Goal: Task Accomplishment & Management: Use online tool/utility

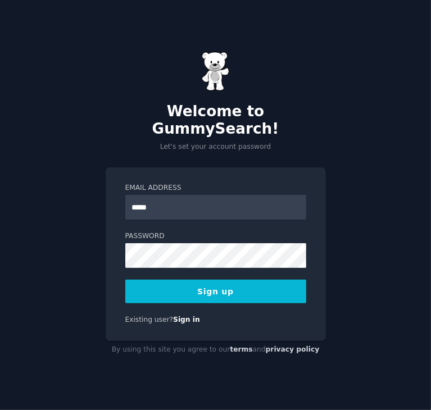
type input "**********"
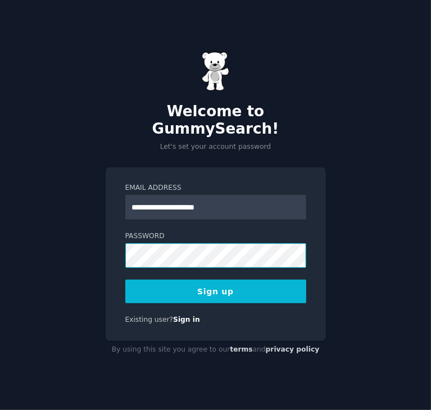
click at [125, 280] on button "Sign up" at bounding box center [215, 292] width 181 height 24
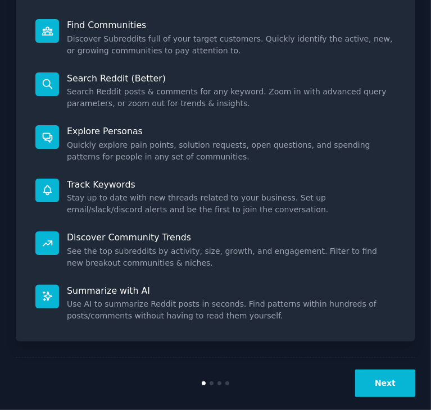
scroll to position [153, 0]
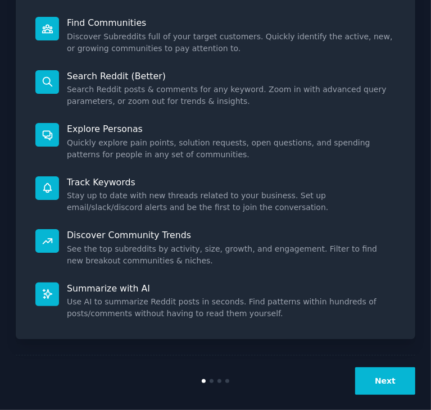
click at [380, 369] on button "Next" at bounding box center [385, 381] width 60 height 28
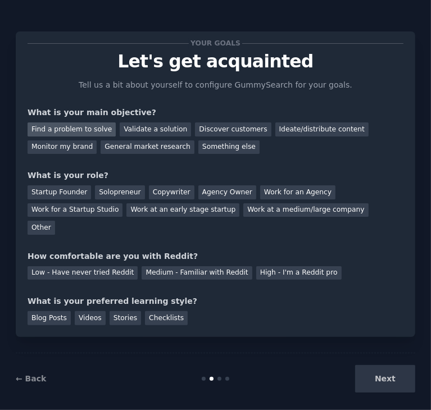
click at [93, 129] on div "Find a problem to solve" at bounding box center [72, 129] width 88 height 14
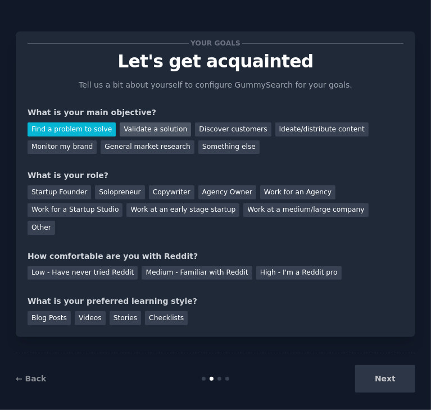
click at [139, 133] on div "Validate a solution" at bounding box center [155, 129] width 71 height 14
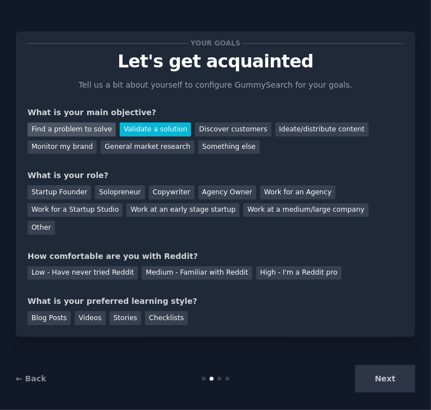
click at [48, 129] on div "Find a problem to solve" at bounding box center [72, 129] width 88 height 14
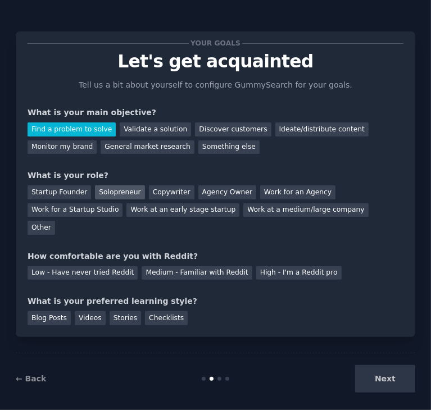
click at [98, 192] on div "Solopreneur" at bounding box center [119, 192] width 49 height 14
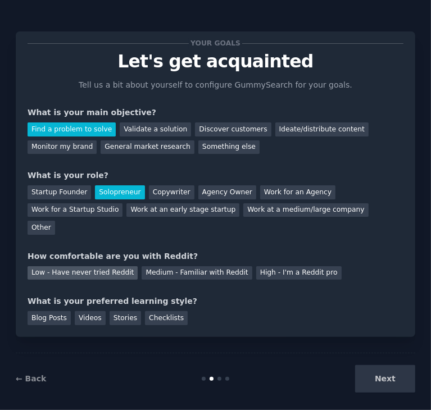
click at [95, 266] on div "Low - Have never tried Reddit" at bounding box center [83, 273] width 110 height 14
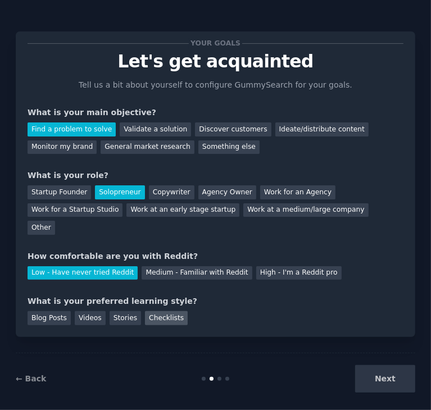
click at [160, 311] on div "Checklists" at bounding box center [166, 318] width 43 height 14
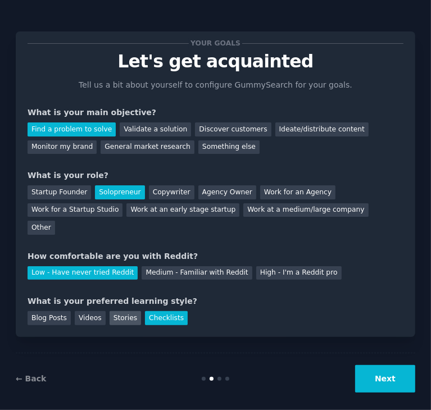
click at [126, 311] on div "Stories" at bounding box center [125, 318] width 31 height 14
click at [145, 311] on div "Checklists" at bounding box center [166, 318] width 43 height 14
click at [377, 367] on button "Next" at bounding box center [385, 379] width 60 height 28
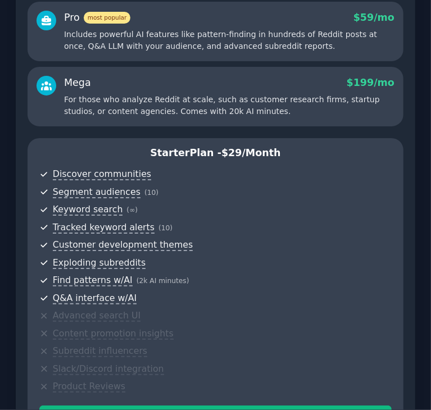
scroll to position [312, 0]
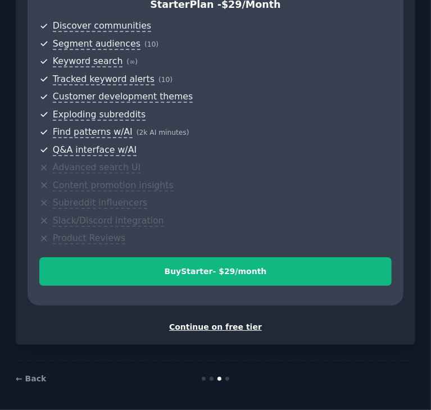
click at [244, 323] on div "Continue on free tier" at bounding box center [216, 327] width 376 height 12
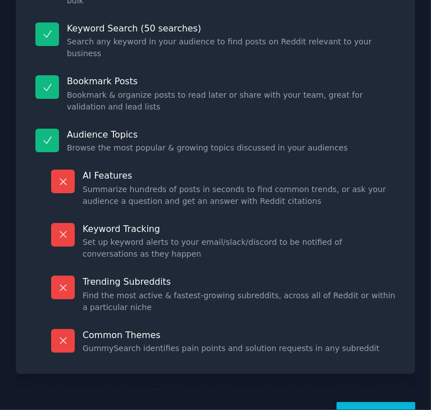
click at [371, 402] on button "Let's Go!" at bounding box center [375, 416] width 79 height 28
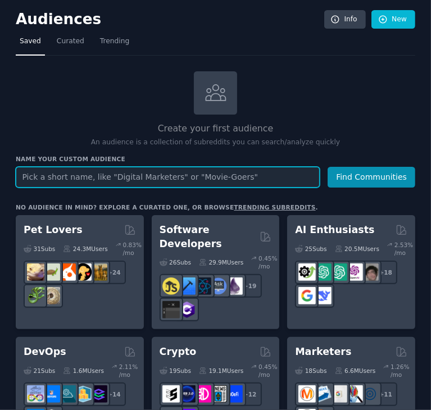
click at [148, 179] on input "text" at bounding box center [168, 177] width 304 height 21
type input "dentist"
click at [327, 167] on button "Find Communities" at bounding box center [371, 177] width 88 height 21
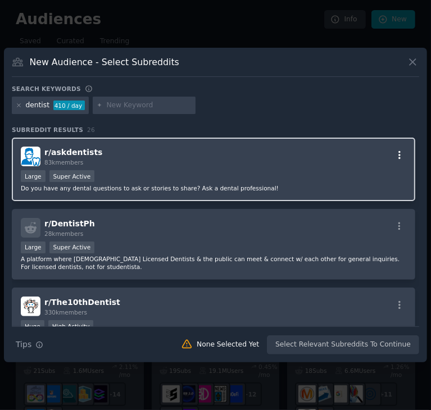
click at [398, 158] on icon "button" at bounding box center [399, 155] width 10 height 10
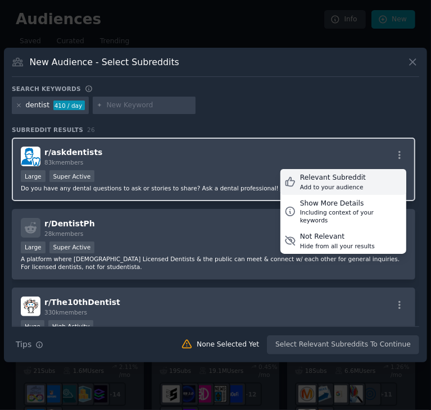
click at [354, 187] on div "Add to your audience" at bounding box center [333, 187] width 66 height 8
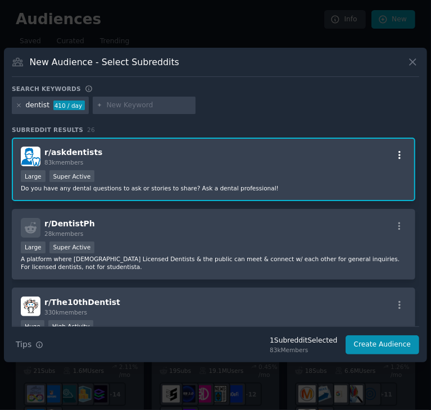
click at [394, 152] on icon "button" at bounding box center [399, 155] width 10 height 10
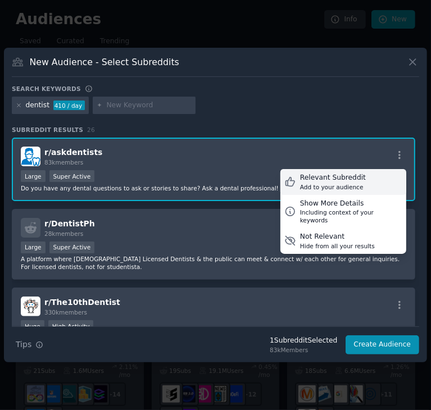
click at [335, 181] on div "Relevant Subreddit" at bounding box center [333, 178] width 66 height 10
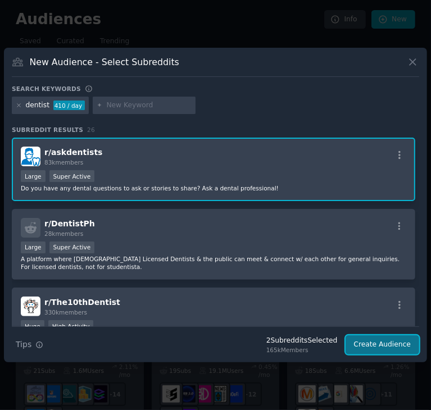
click at [393, 349] on button "Create Audience" at bounding box center [382, 344] width 74 height 19
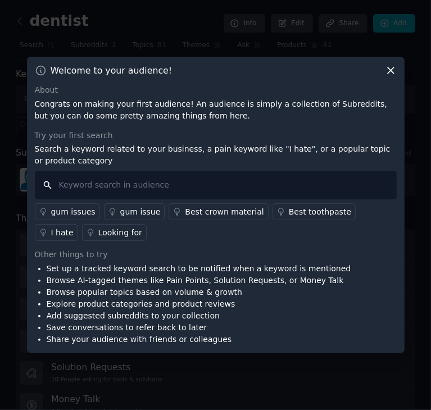
click at [195, 191] on input "text" at bounding box center [216, 185] width 362 height 29
type input "D"
type input "Designers"
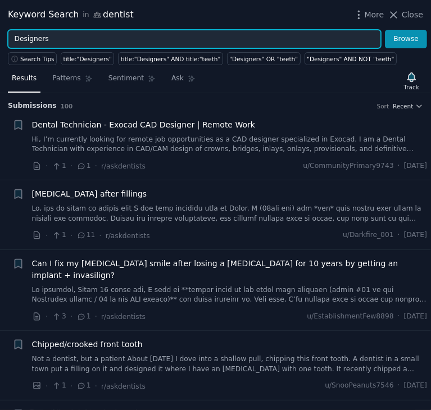
click at [17, 38] on input "Designers" at bounding box center [194, 39] width 373 height 19
type input "designers"
click at [385, 30] on button "Browse" at bounding box center [406, 39] width 42 height 19
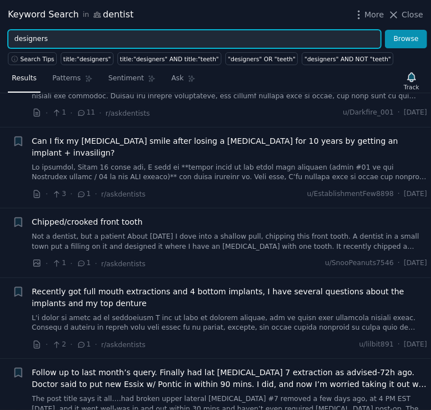
scroll to position [123, 0]
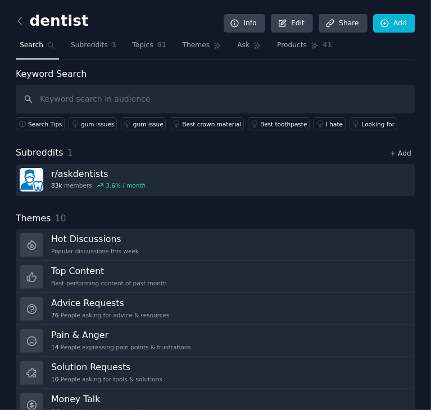
click at [394, 149] on link "+ Add" at bounding box center [400, 153] width 21 height 8
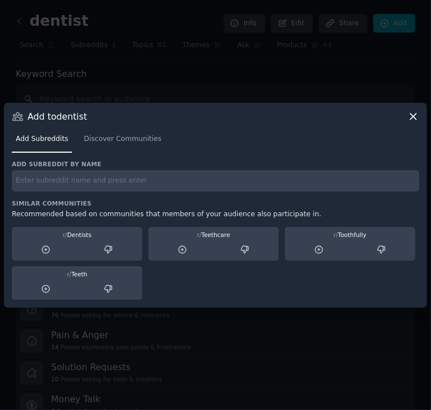
click at [65, 183] on input "text" at bounding box center [215, 181] width 407 height 22
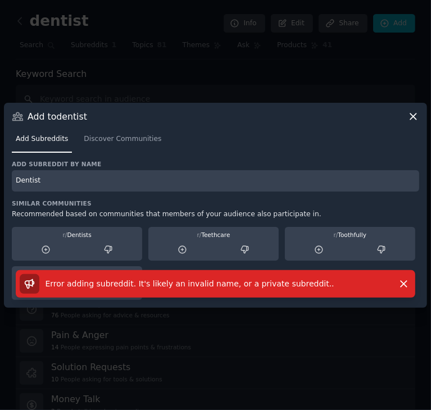
click at [65, 183] on input "Dentist" at bounding box center [215, 181] width 407 height 22
type input "Dentistss"
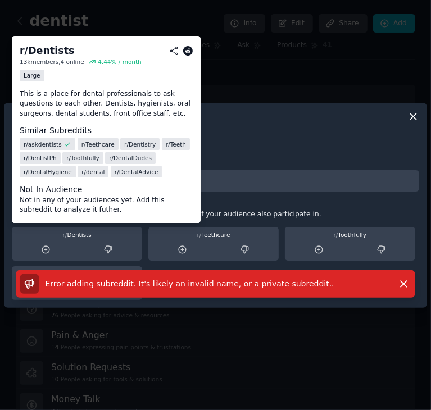
click at [60, 238] on div "r/ Dentists" at bounding box center [77, 235] width 122 height 8
click at [48, 247] on icon at bounding box center [45, 249] width 7 height 7
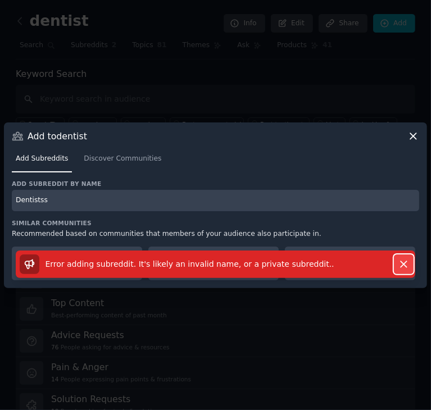
click at [399, 260] on icon "button" at bounding box center [404, 264] width 12 height 12
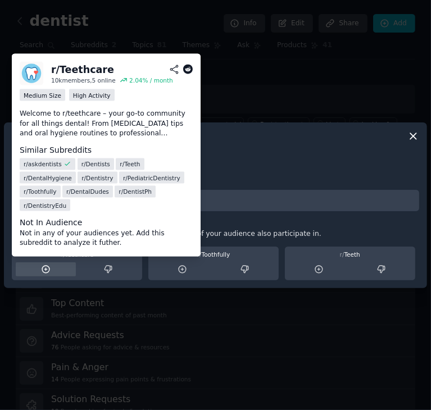
click at [46, 270] on icon at bounding box center [46, 270] width 10 height 10
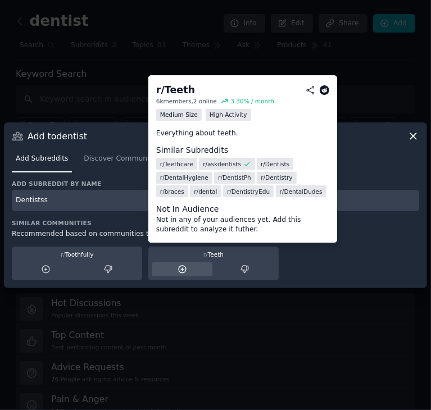
click at [177, 265] on icon at bounding box center [182, 270] width 10 height 10
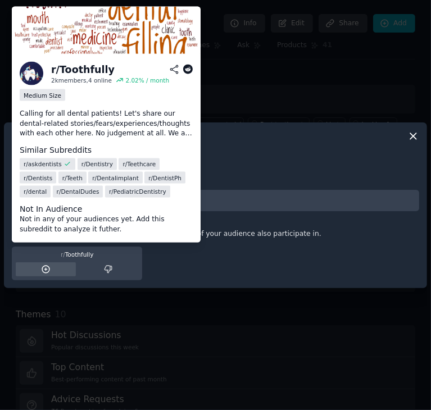
click at [41, 272] on icon at bounding box center [46, 270] width 10 height 10
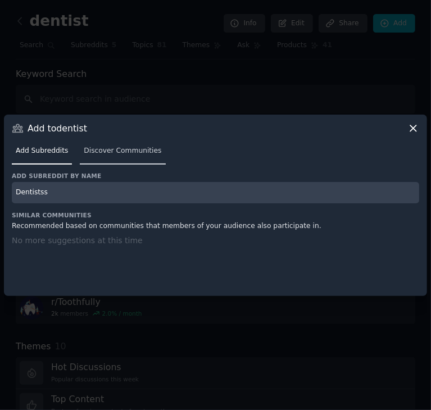
click at [110, 152] on span "Discover Communities" at bounding box center [123, 151] width 78 height 10
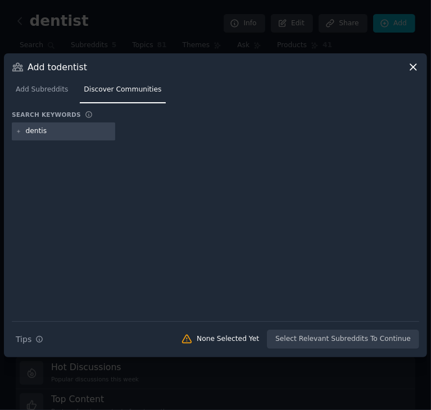
type input "dentist"
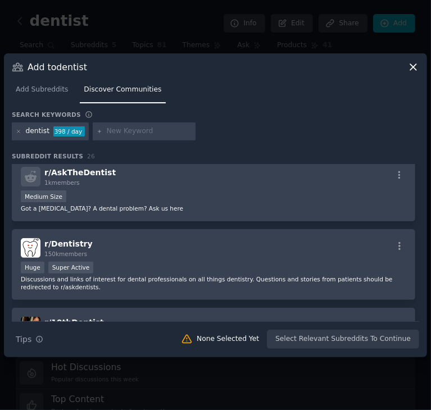
scroll to position [230, 0]
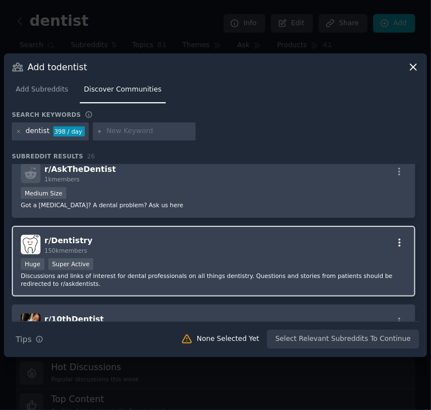
click at [398, 241] on icon "button" at bounding box center [399, 243] width 2 height 8
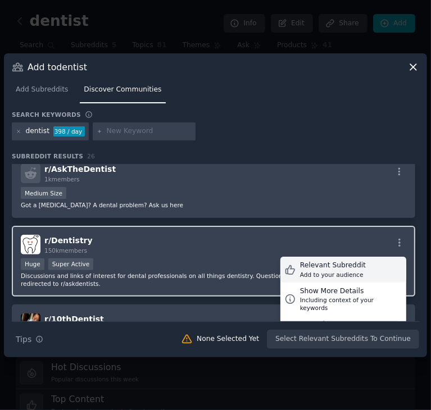
click at [308, 265] on div "Relevant Subreddit" at bounding box center [333, 266] width 66 height 10
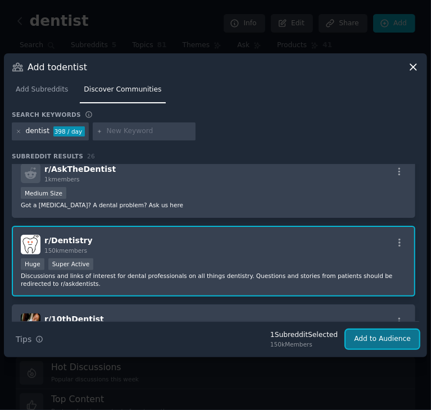
click at [375, 335] on button "Add to Audience" at bounding box center [382, 339] width 74 height 19
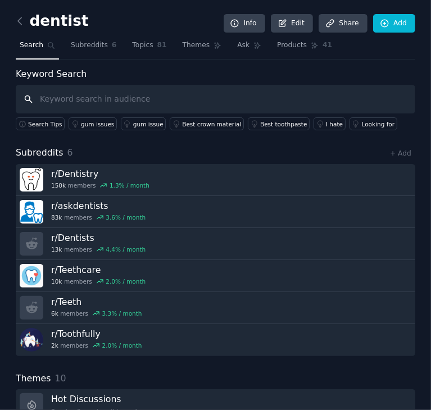
click at [144, 103] on input "text" at bounding box center [215, 99] width 399 height 29
type input "d"
type input "Data scientist"
click at [85, 48] on span "Subreddits" at bounding box center [89, 45] width 37 height 10
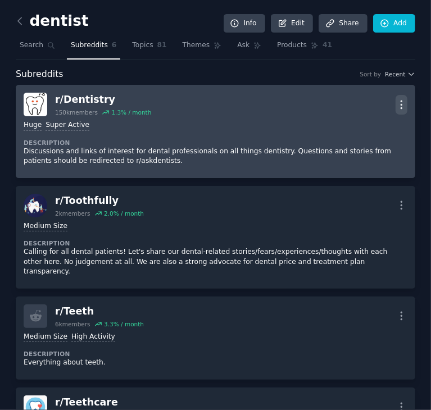
click at [403, 104] on icon "button" at bounding box center [401, 105] width 12 height 12
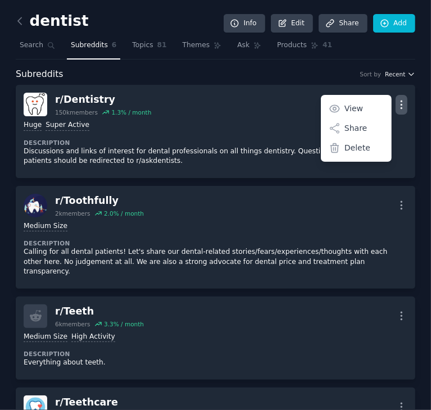
click at [407, 75] on icon "button" at bounding box center [411, 74] width 8 height 8
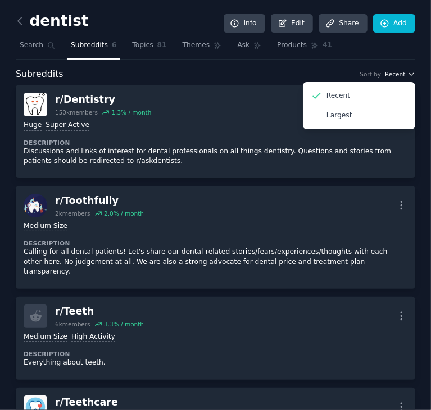
click at [407, 75] on icon "button" at bounding box center [411, 74] width 8 height 8
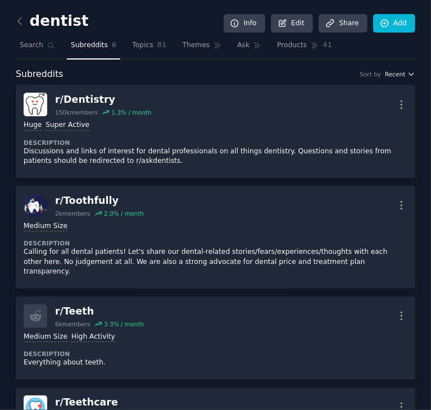
click at [407, 75] on icon "button" at bounding box center [411, 74] width 8 height 8
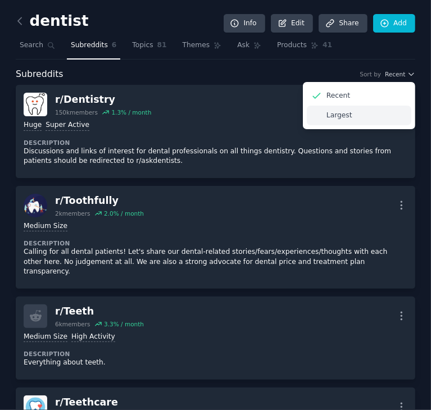
click at [371, 117] on div "Largest" at bounding box center [359, 116] width 104 height 20
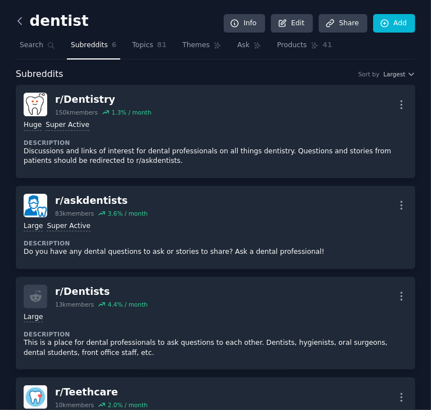
click at [20, 23] on icon at bounding box center [19, 21] width 3 height 7
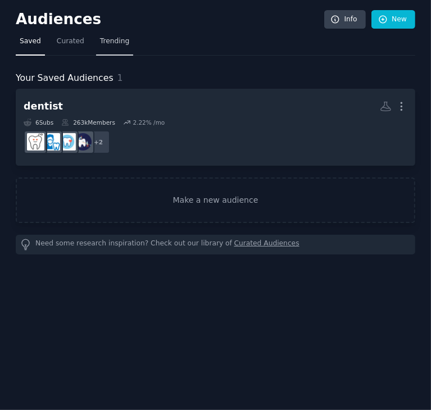
click at [102, 45] on span "Trending" at bounding box center [114, 42] width 29 height 10
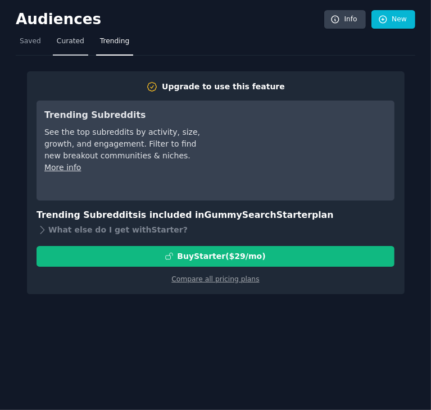
click at [72, 46] on link "Curated" at bounding box center [70, 44] width 35 height 23
